Goal: Entertainment & Leisure: Consume media (video, audio)

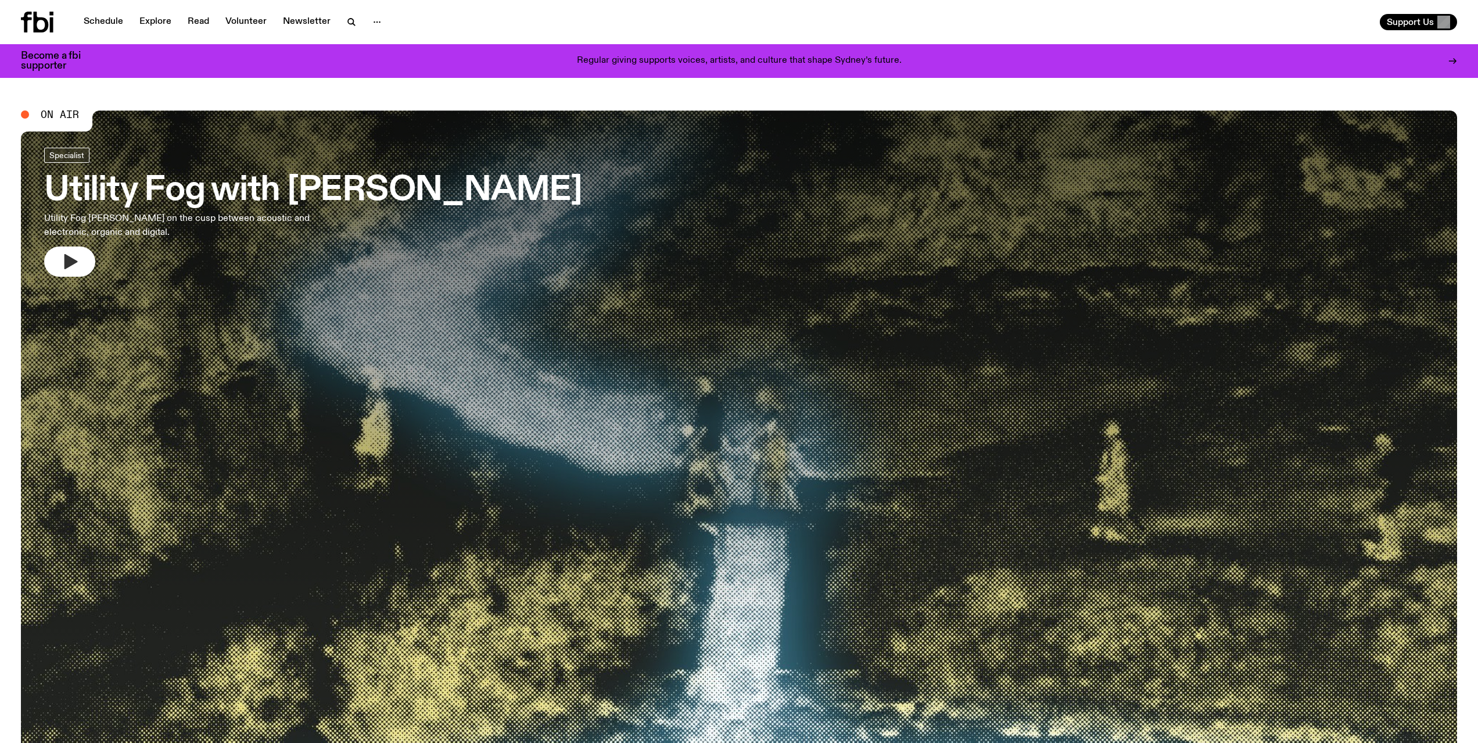
click at [76, 263] on div "Specialist Utility Fog with [PERSON_NAME] Utility Fog [PERSON_NAME] on the cusp…" at bounding box center [739, 514] width 1436 height 808
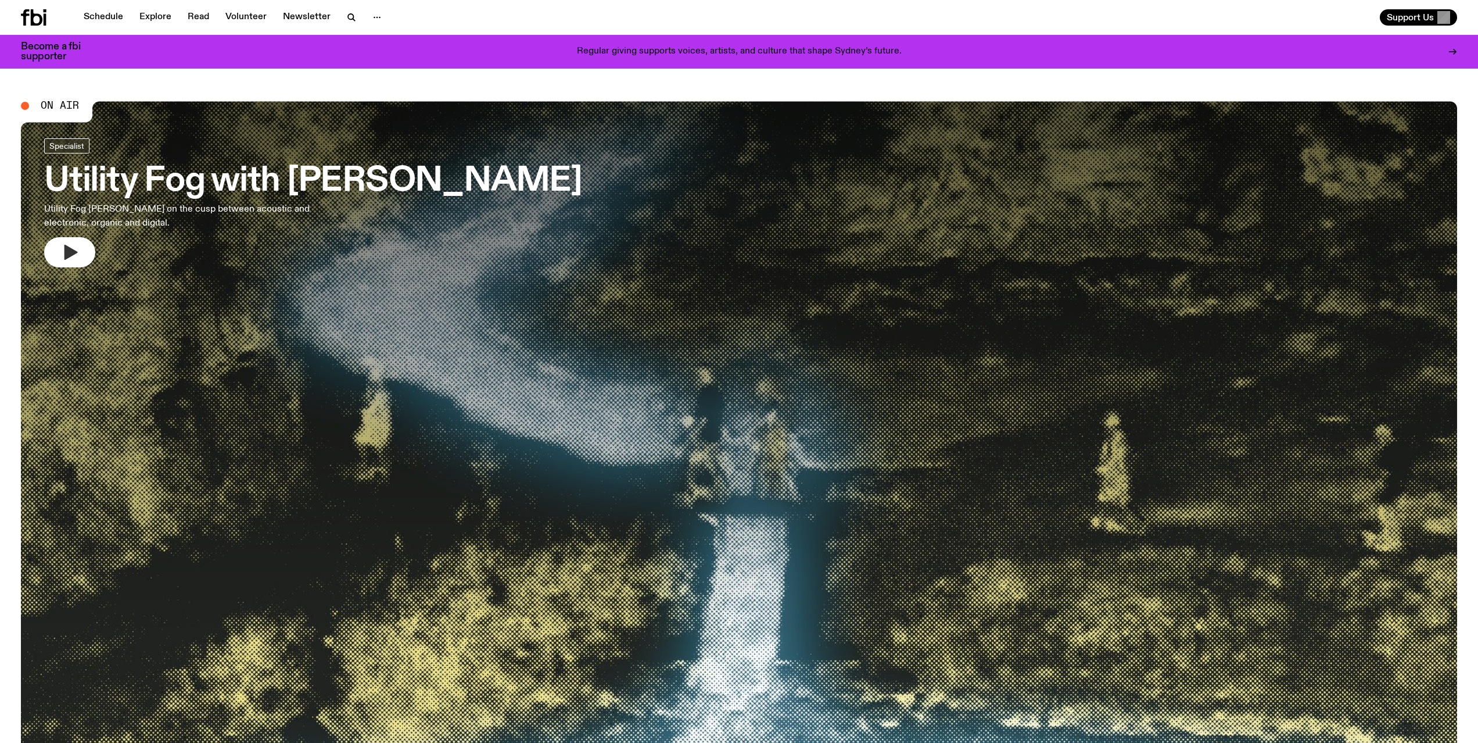
scroll to position [6, 0]
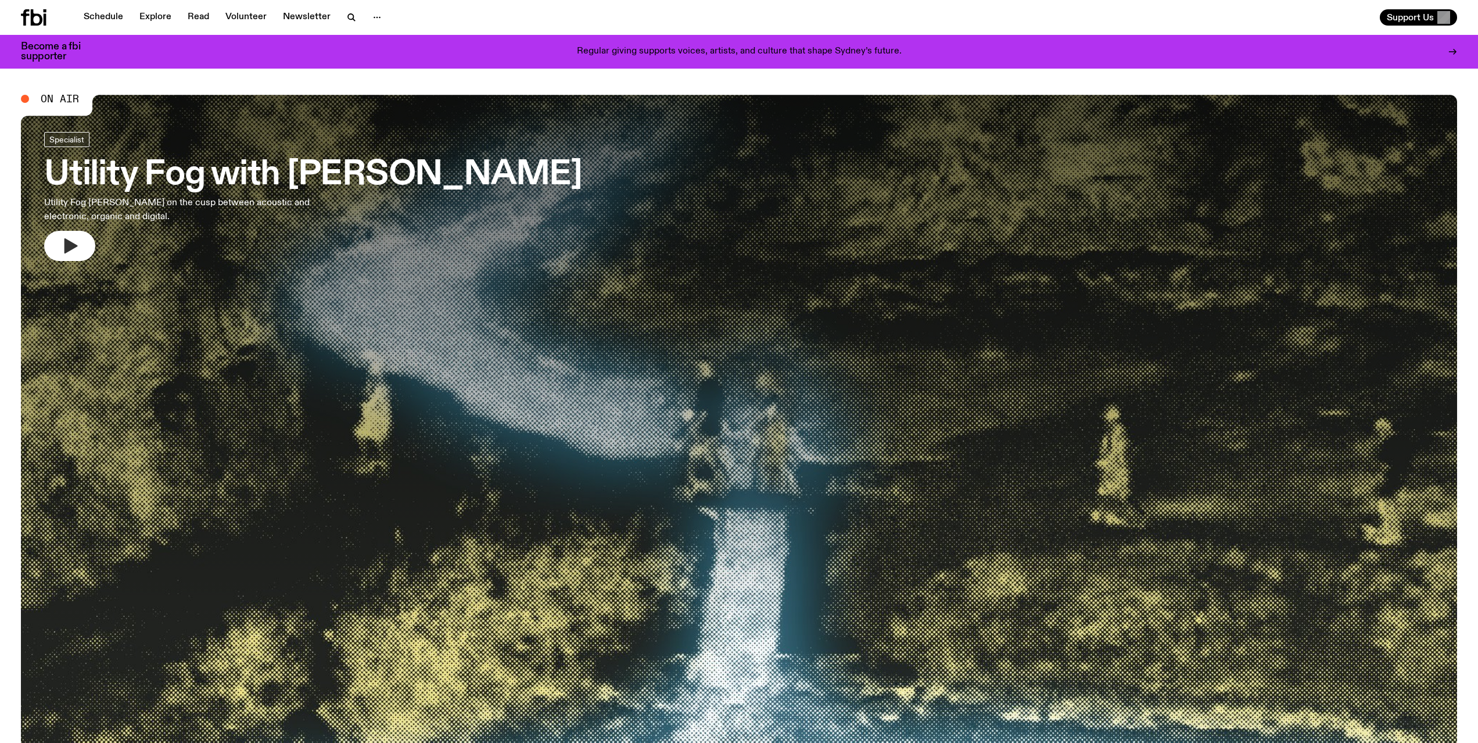
click at [73, 253] on icon "button" at bounding box center [69, 245] width 19 height 19
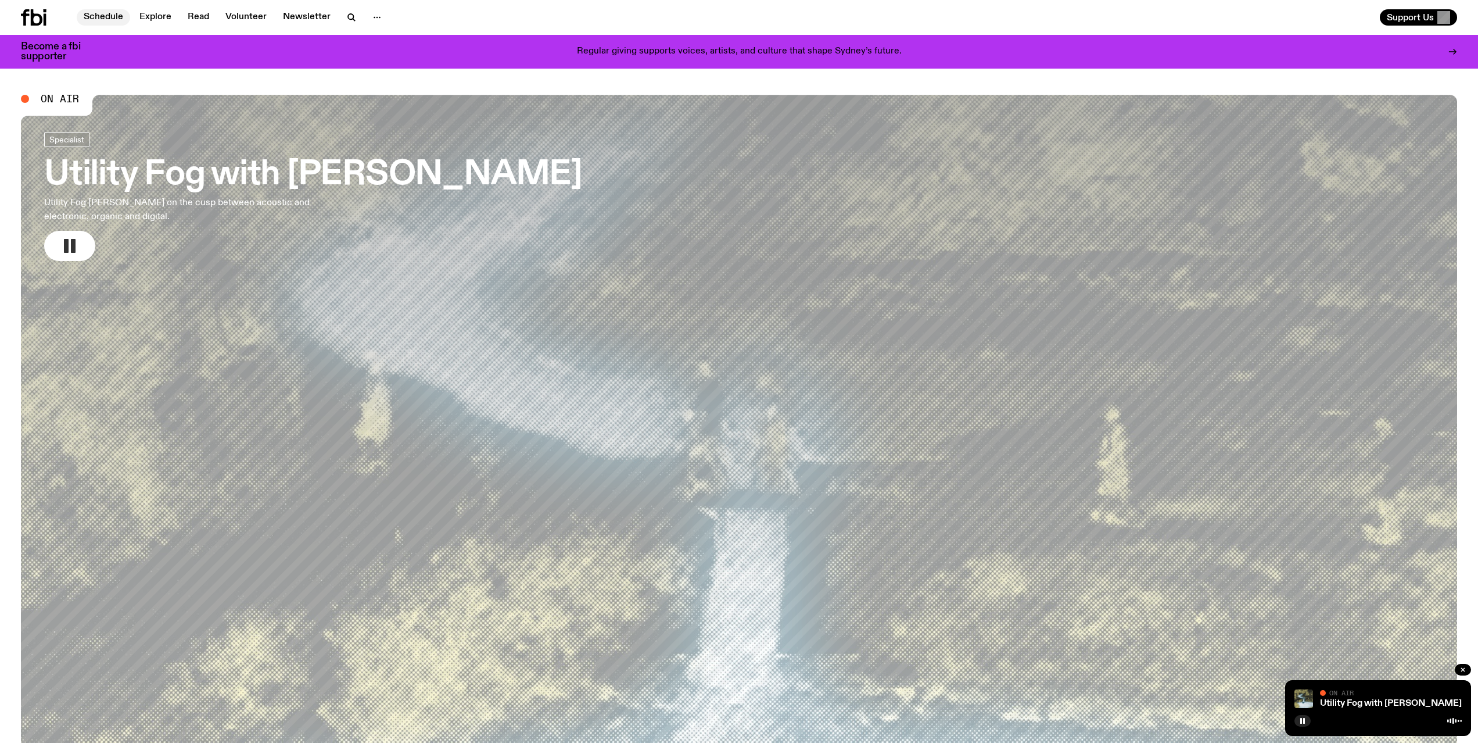
click at [95, 19] on link "Schedule" at bounding box center [103, 17] width 53 height 16
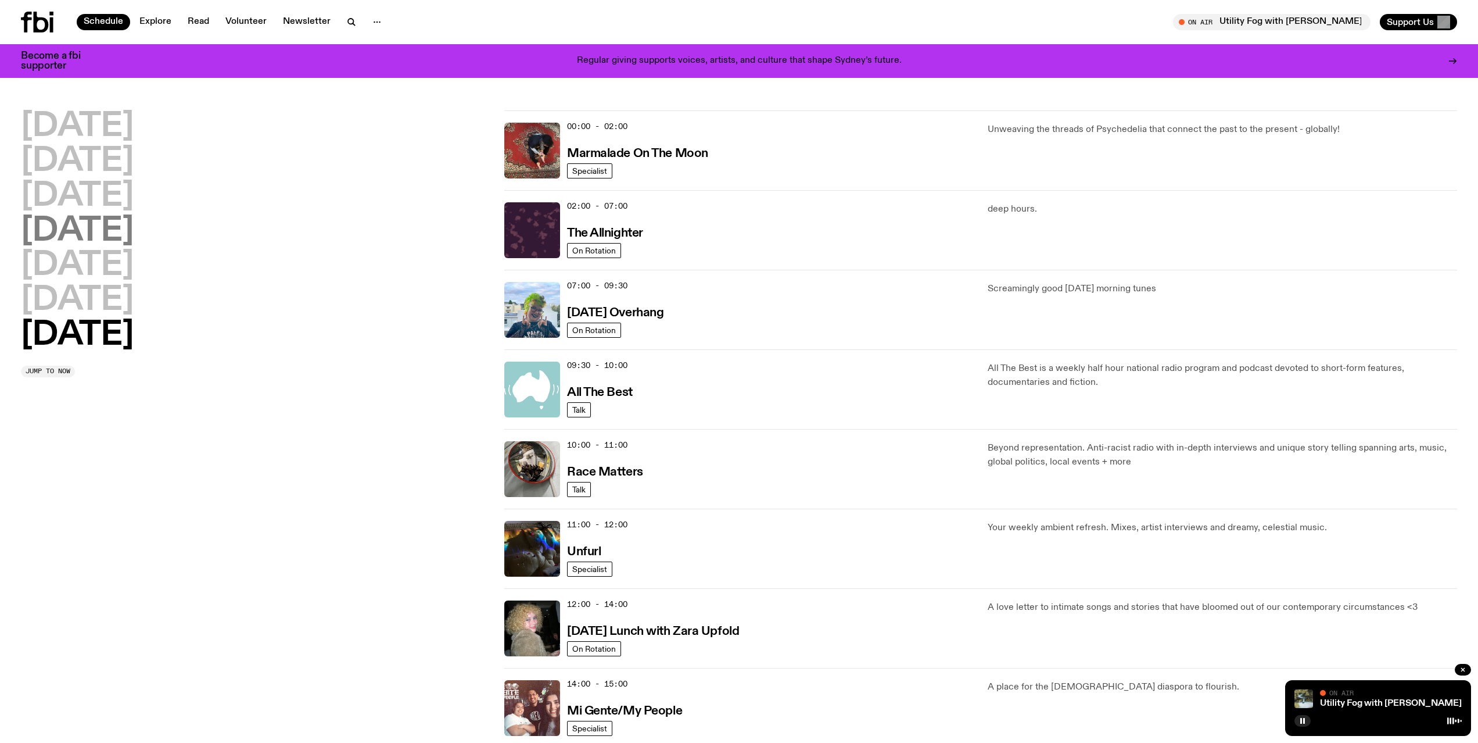
click at [87, 231] on h2 "[DATE]" at bounding box center [77, 231] width 113 height 33
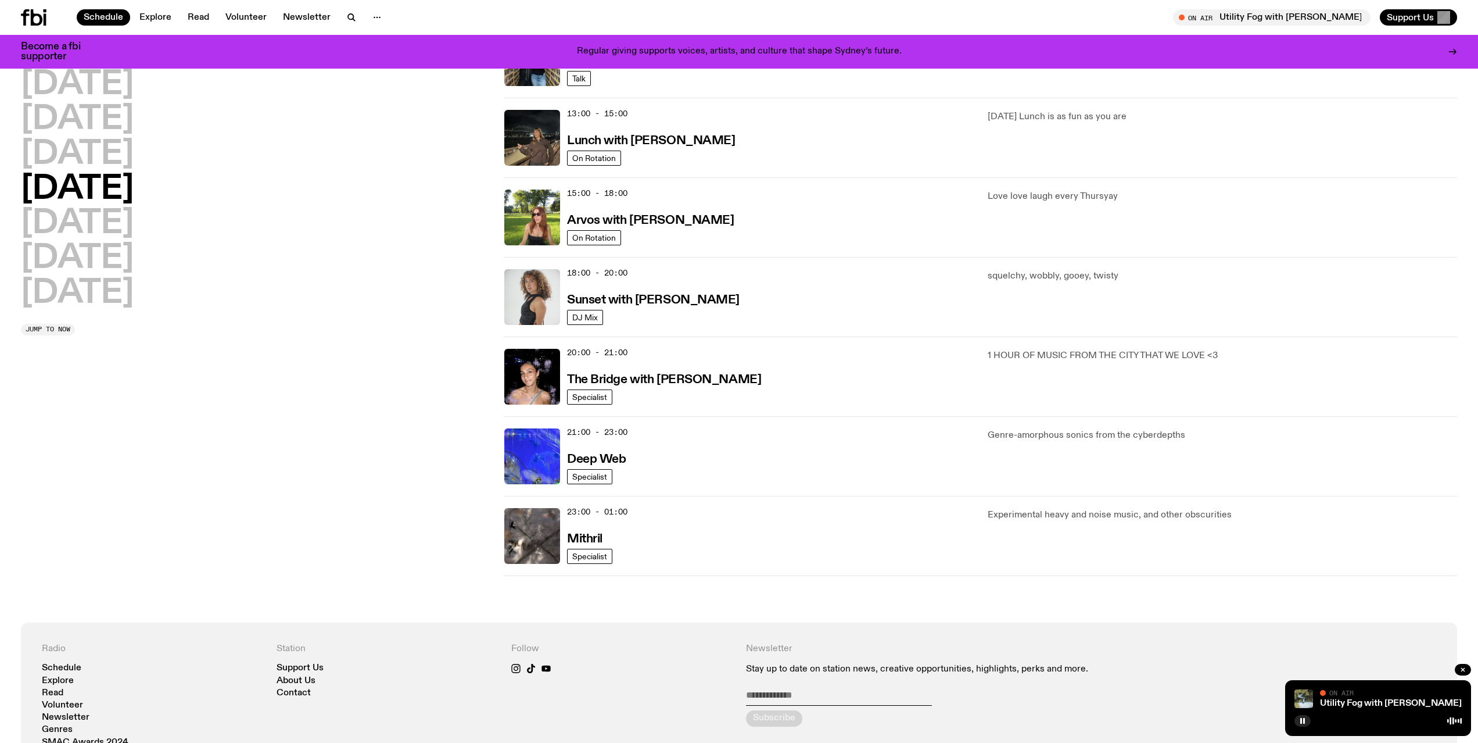
scroll to position [322, 0]
click at [527, 309] on img at bounding box center [532, 296] width 56 height 56
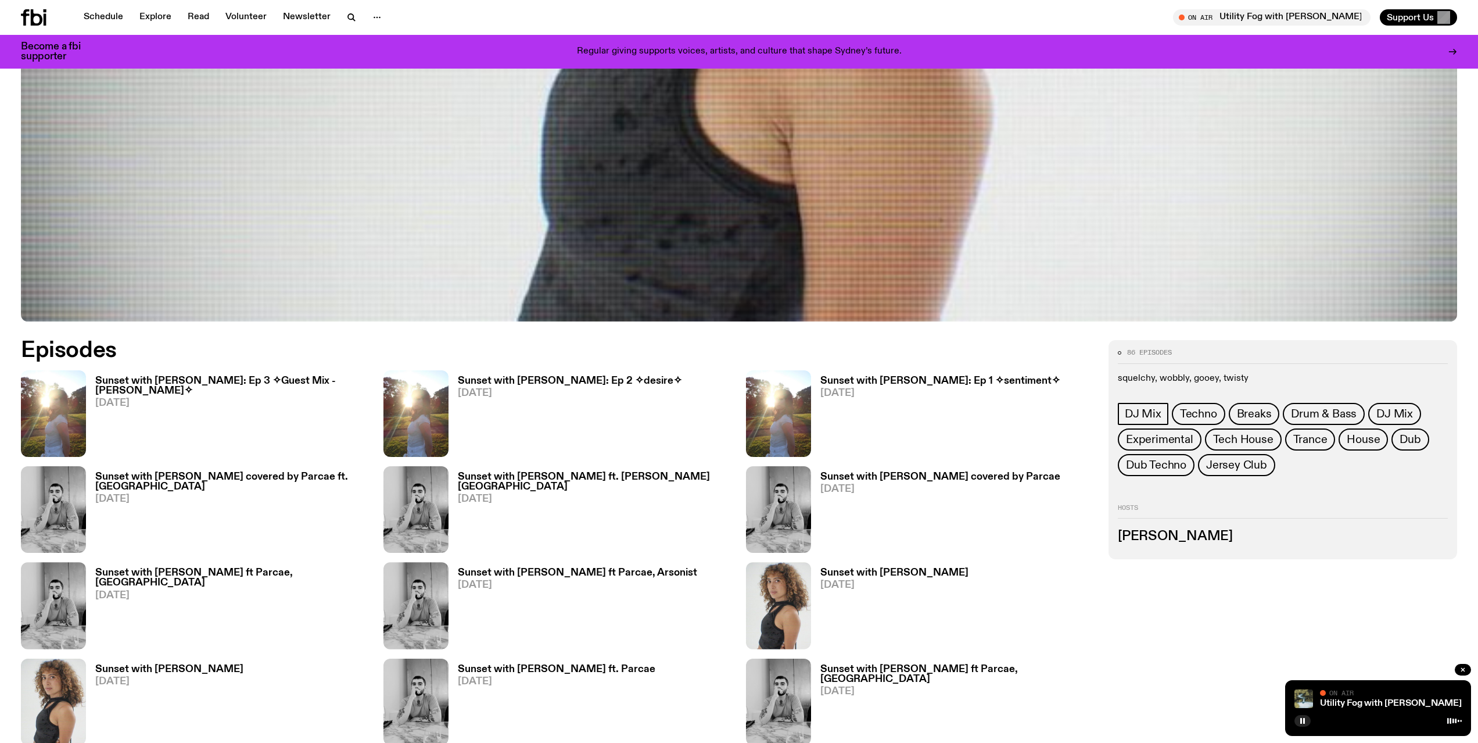
scroll to position [655, 0]
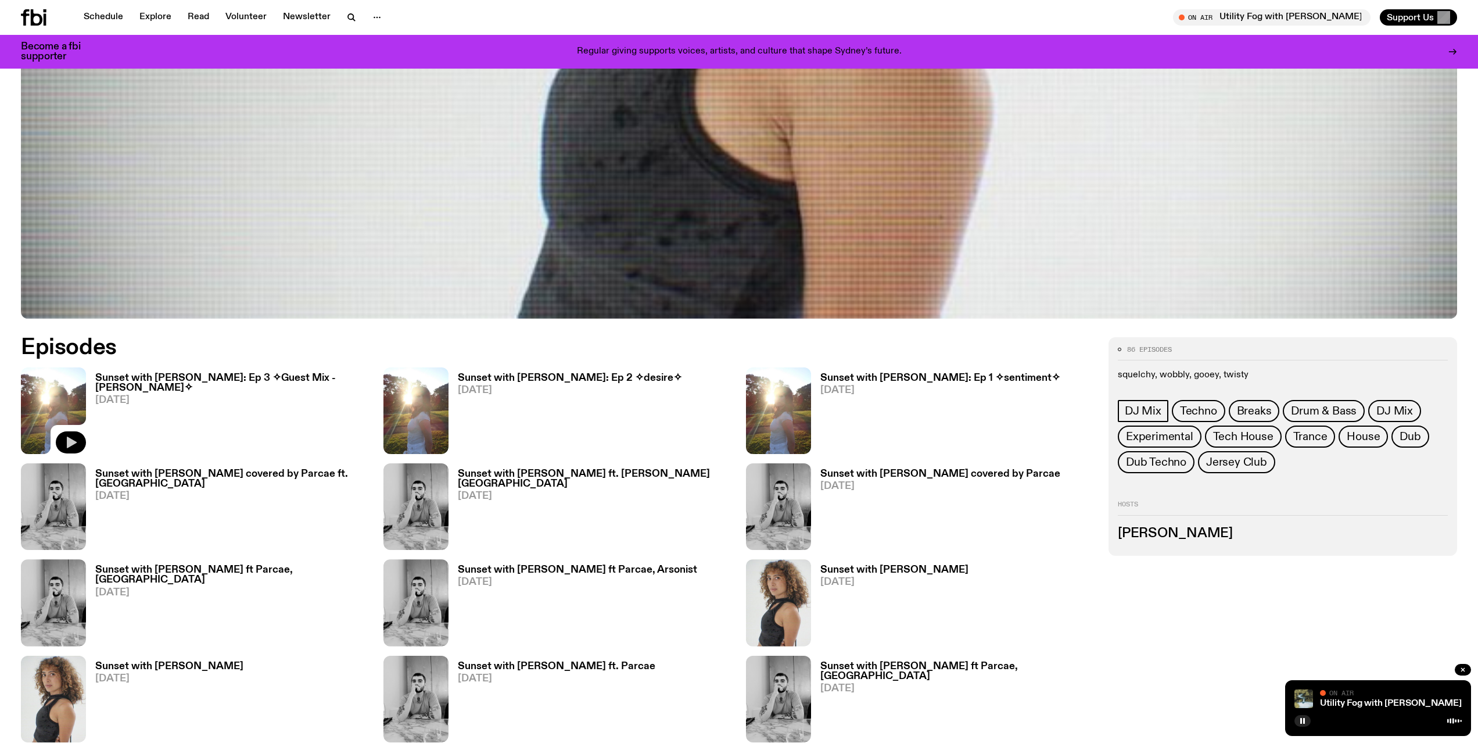
click at [70, 442] on icon "button" at bounding box center [72, 442] width 10 height 12
